Goal: Navigation & Orientation: Find specific page/section

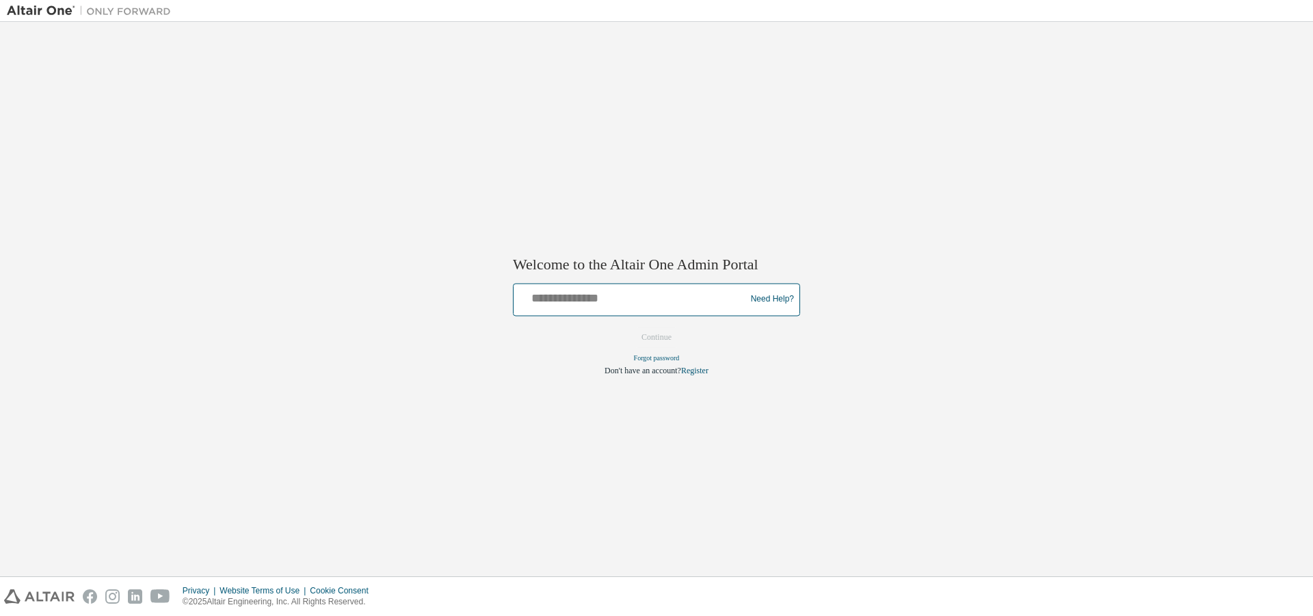
click at [657, 300] on input "text" at bounding box center [631, 297] width 225 height 20
type input "*"
type input "**********"
click at [627, 327] on button "Continue" at bounding box center [656, 337] width 59 height 21
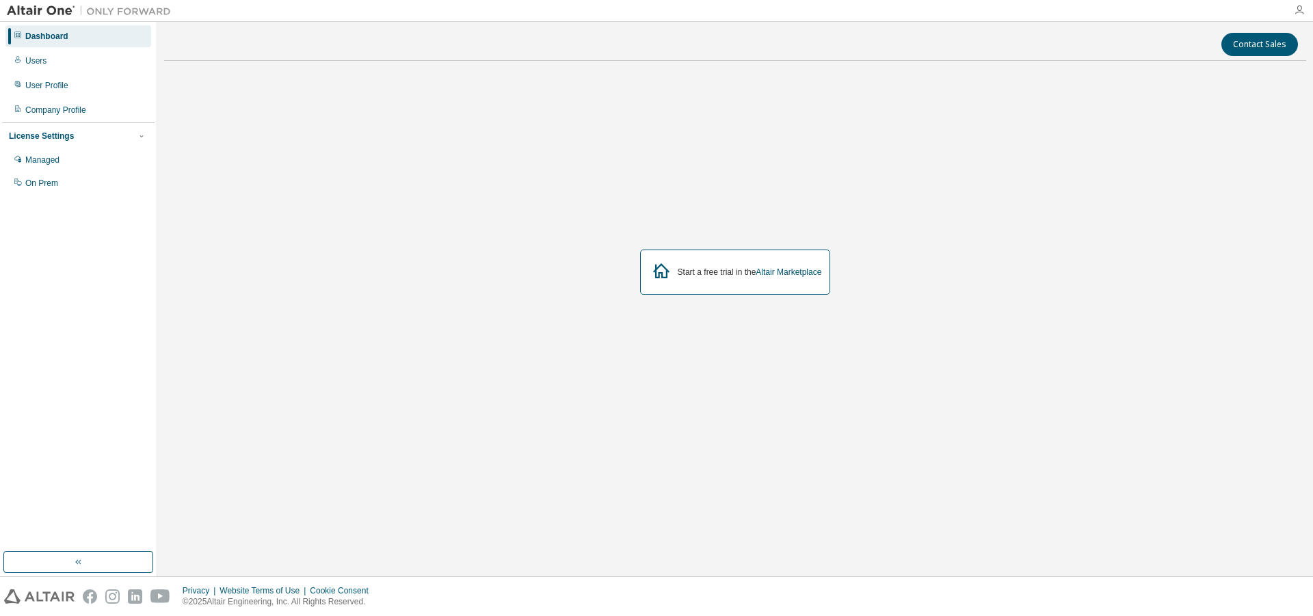
click at [1300, 13] on icon "button" at bounding box center [1299, 10] width 11 height 11
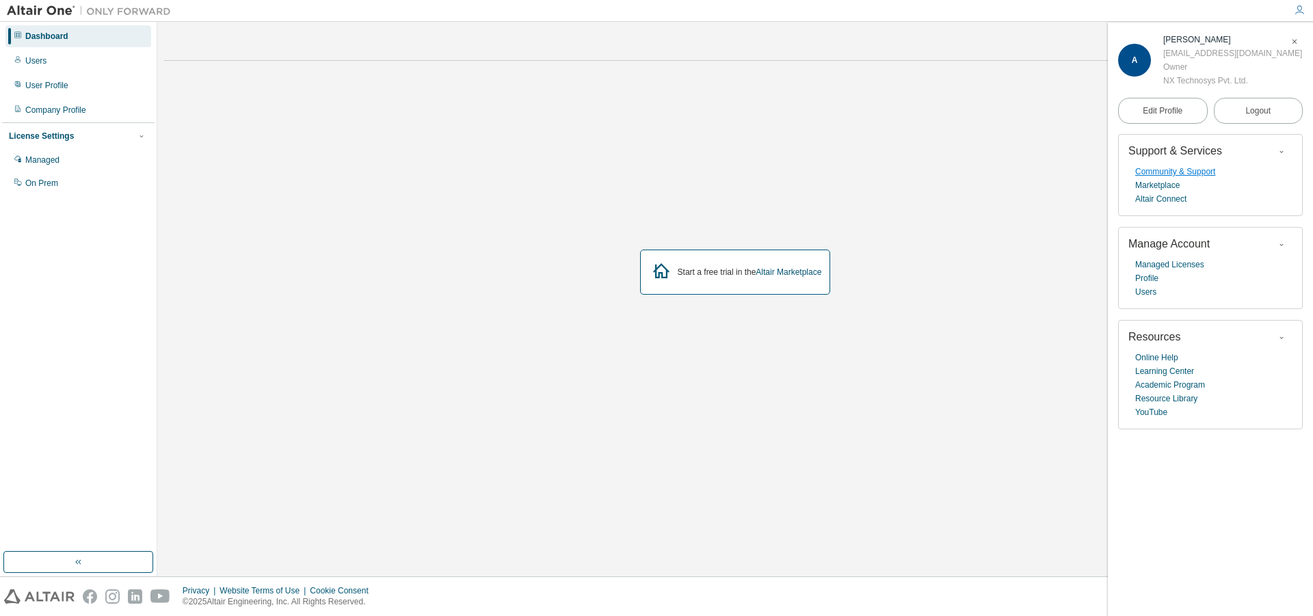
click at [1174, 175] on link "Community & Support" at bounding box center [1175, 172] width 80 height 14
click at [1265, 111] on span "Logout" at bounding box center [1258, 111] width 25 height 14
